Goal: Transaction & Acquisition: Subscribe to service/newsletter

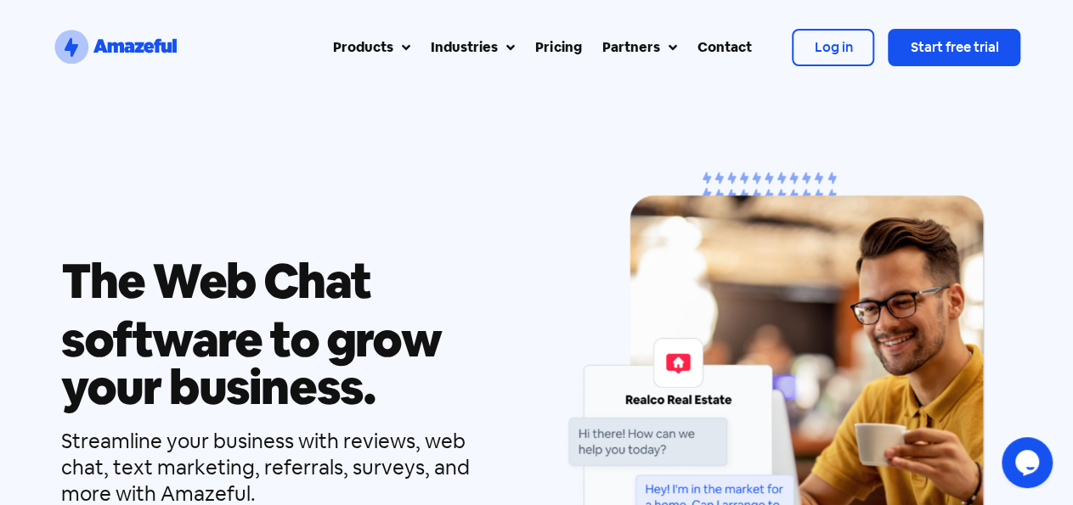
click at [567, 51] on div "Pricing" at bounding box center [558, 47] width 46 height 20
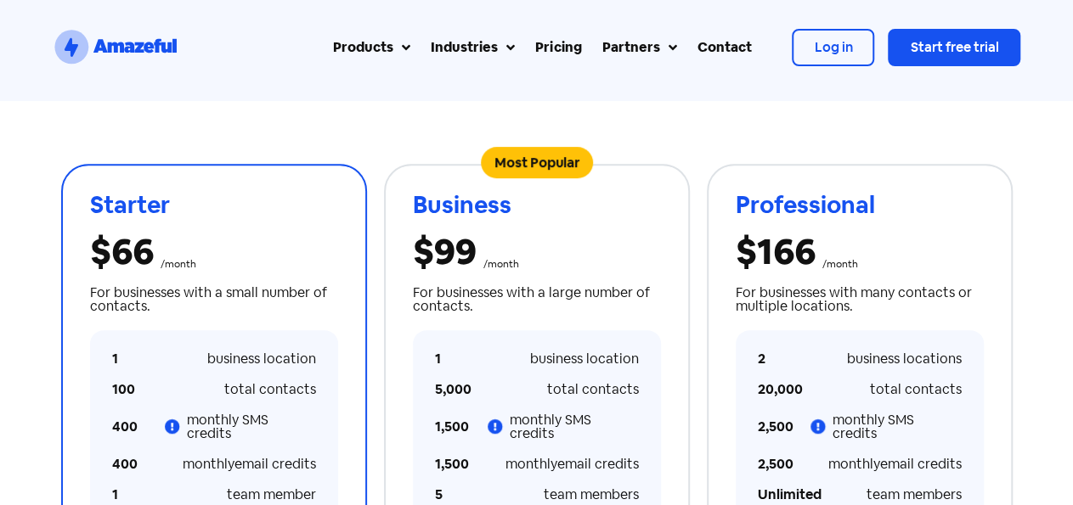
scroll to position [353, 0]
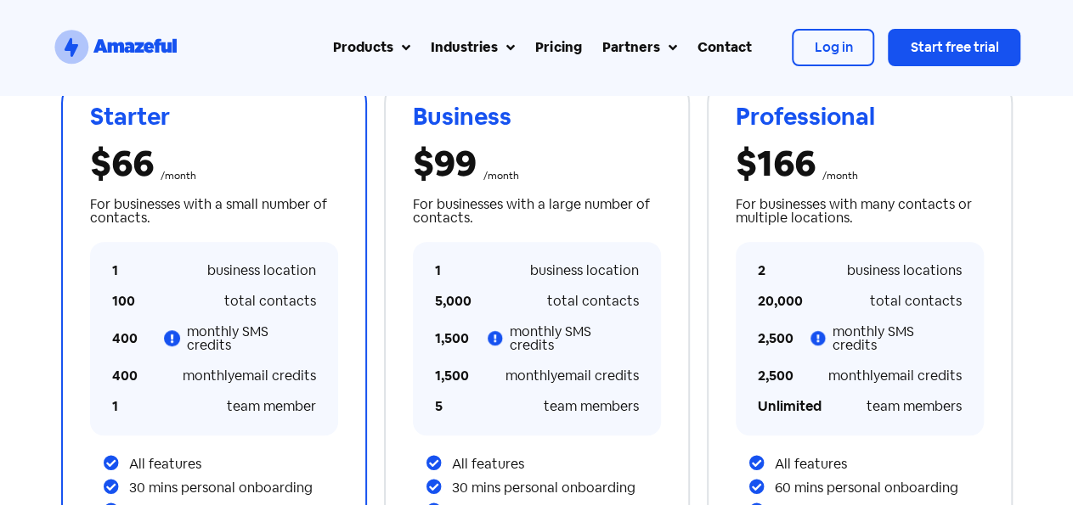
click at [174, 336] on icon at bounding box center [172, 338] width 17 height 17
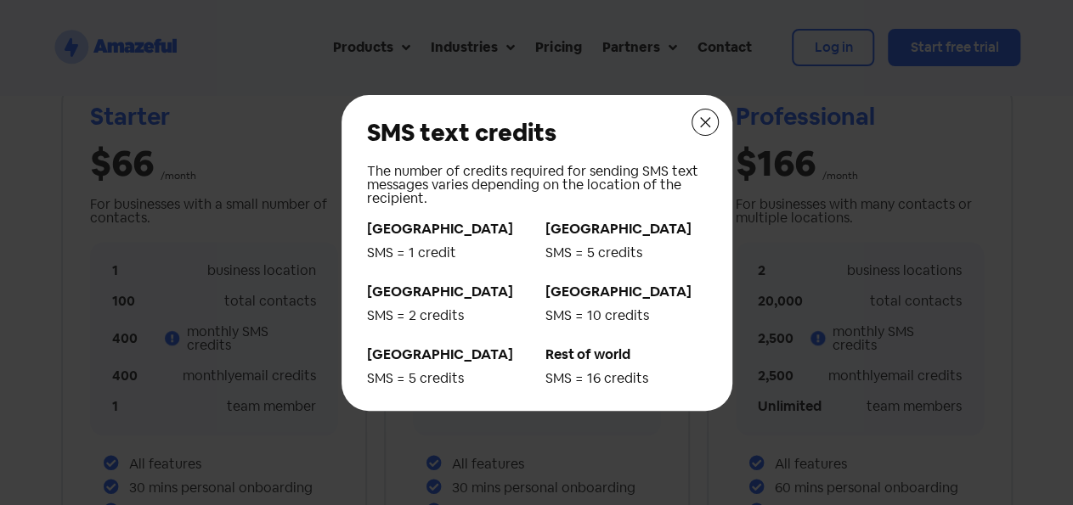
click at [706, 120] on icon at bounding box center [705, 123] width 14 height 14
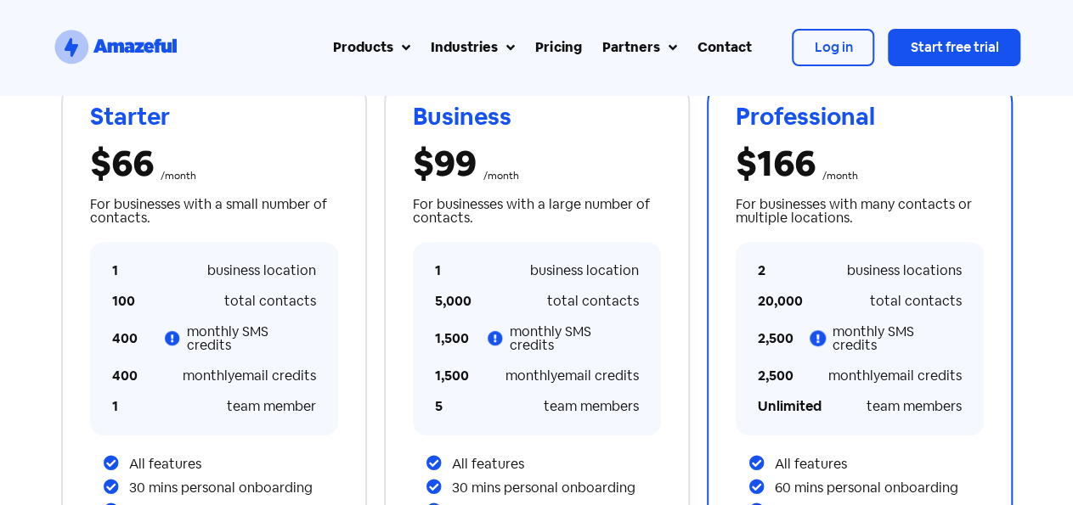
click at [824, 333] on icon at bounding box center [818, 338] width 17 height 17
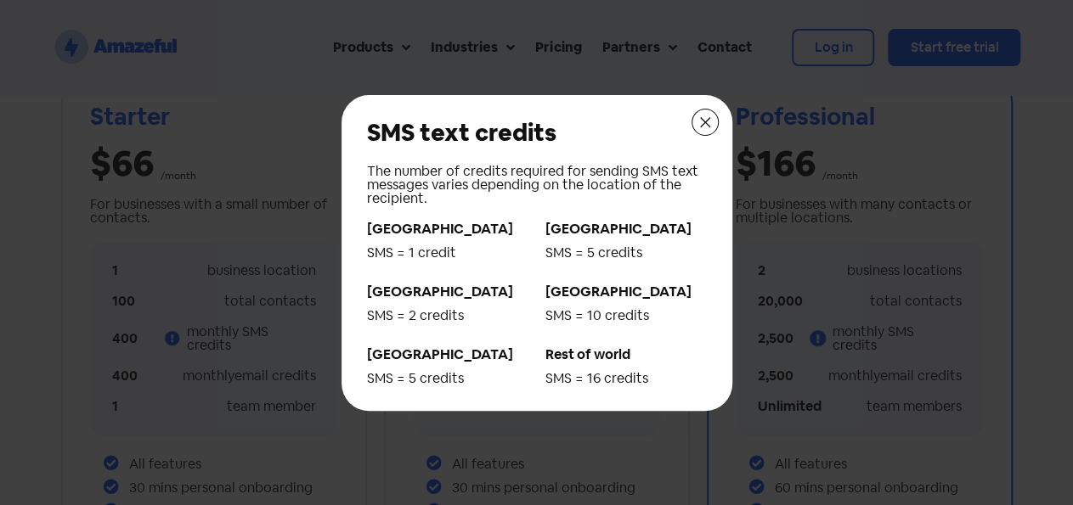
click at [824, 333] on div at bounding box center [536, 252] width 1073 height 505
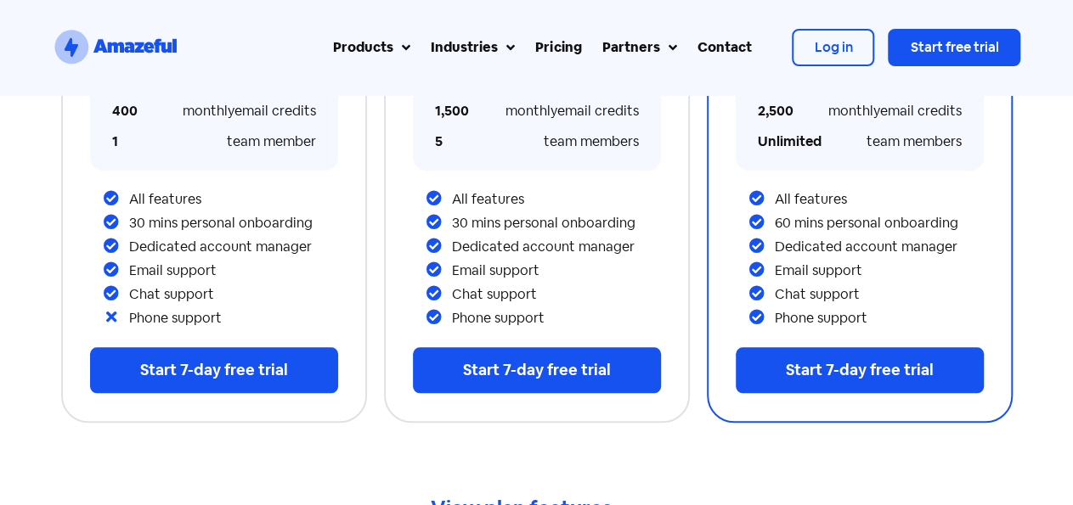
scroll to position [883, 0]
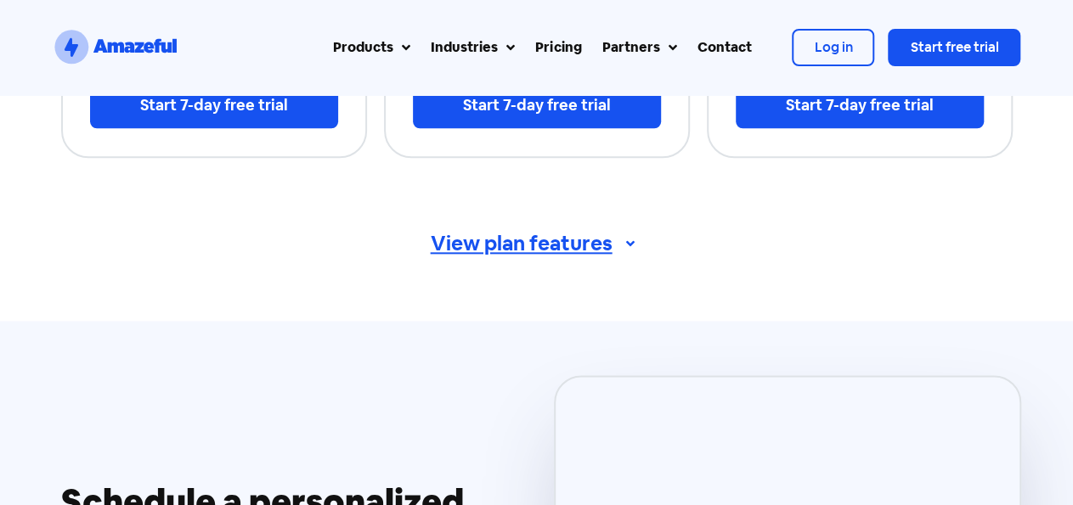
click at [572, 238] on span "View plan features" at bounding box center [522, 244] width 182 height 20
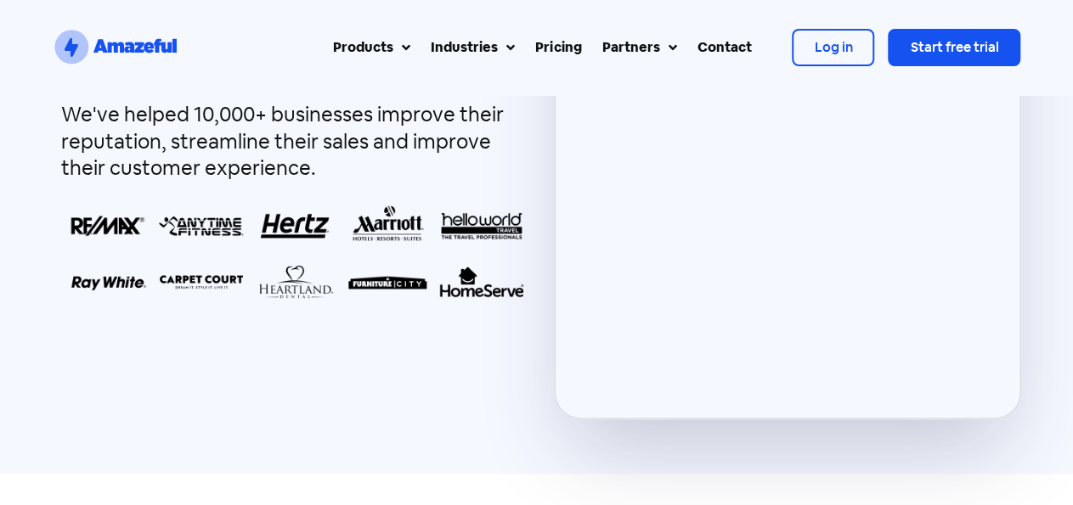
scroll to position [3887, 0]
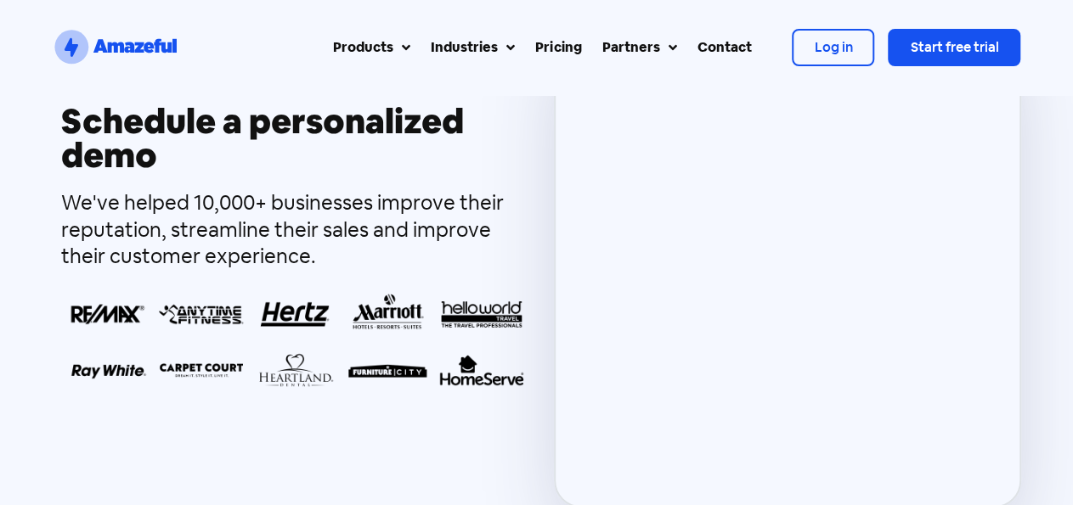
click at [943, 51] on span "Start free trial" at bounding box center [954, 47] width 88 height 18
